Goal: Task Accomplishment & Management: Manage account settings

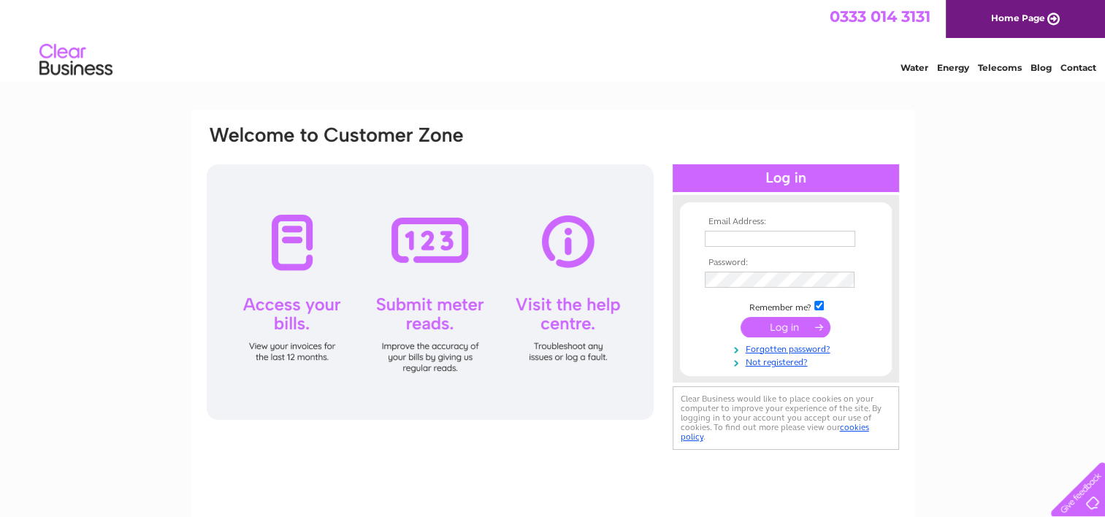
type input "[EMAIL_ADDRESS][DOMAIN_NAME]"
click at [775, 324] on input "submit" at bounding box center [786, 327] width 90 height 20
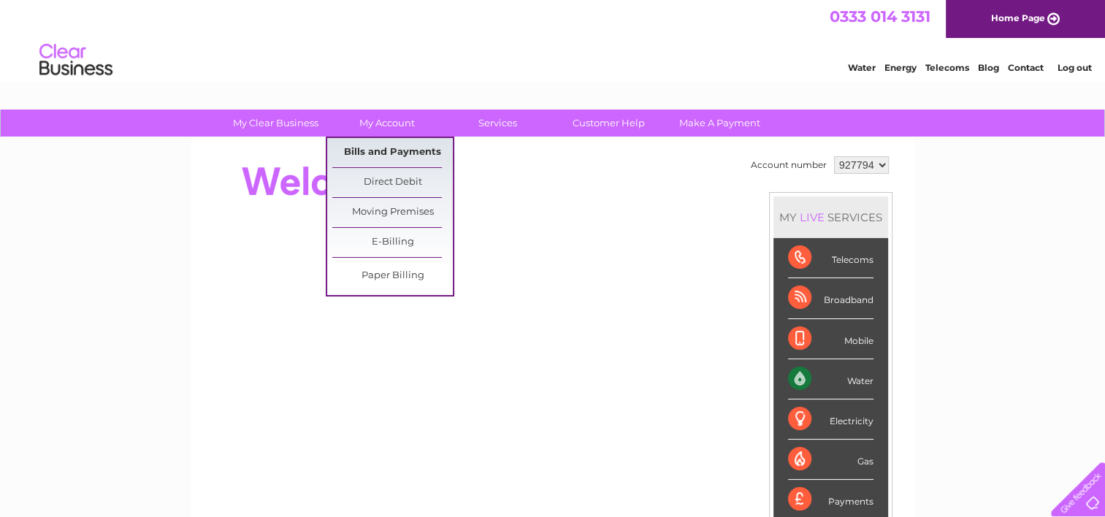
click at [378, 150] on link "Bills and Payments" at bounding box center [392, 152] width 121 height 29
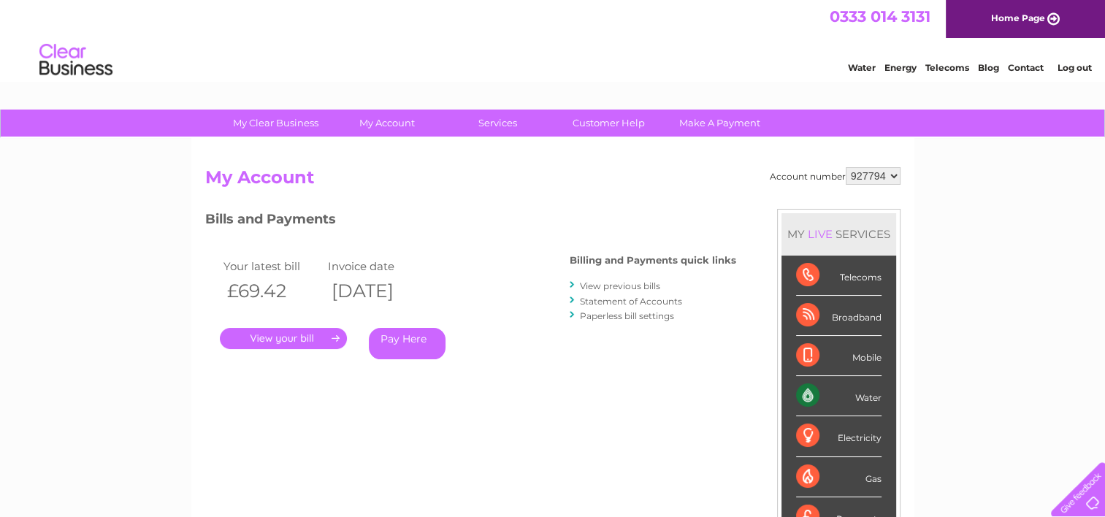
click at [319, 339] on link "." at bounding box center [283, 338] width 127 height 21
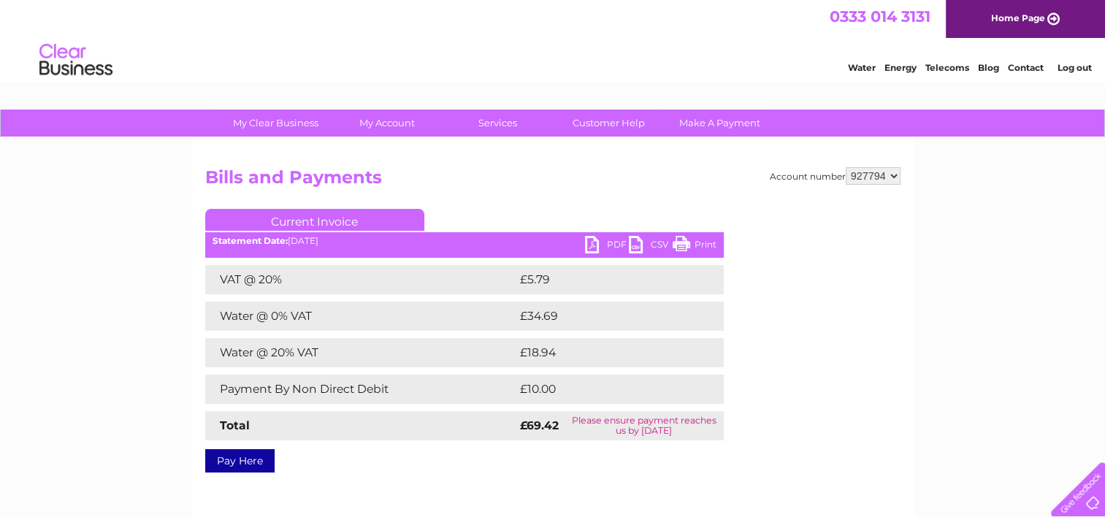
click at [605, 242] on link "PDF" at bounding box center [607, 246] width 44 height 21
